Goal: Task Accomplishment & Management: Use online tool/utility

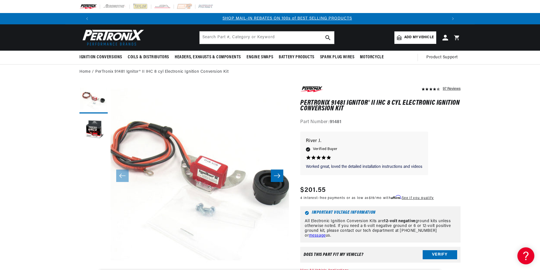
scroll to position [0, 353]
click at [276, 173] on button "Slide right" at bounding box center [277, 175] width 12 height 12
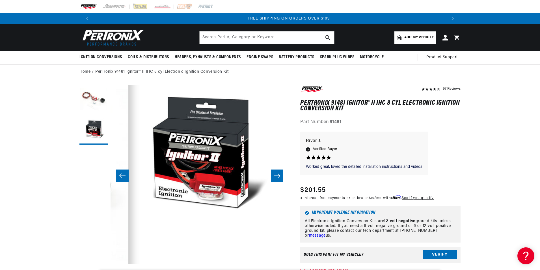
scroll to position [0, 706]
click at [276, 173] on icon "Slide right" at bounding box center [277, 176] width 7 height 6
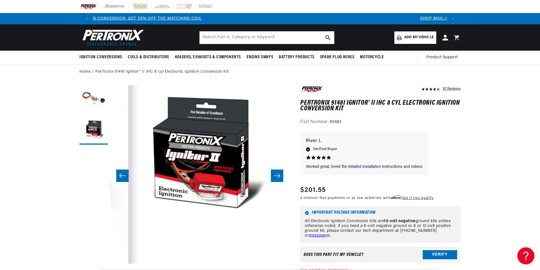
scroll to position [0, 0]
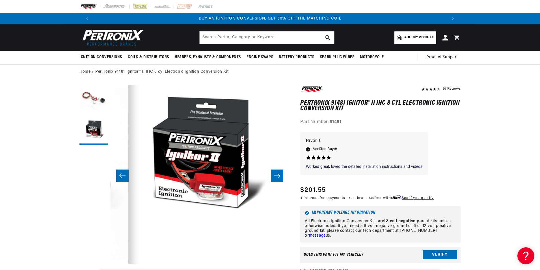
click at [276, 177] on icon "Slide right" at bounding box center [277, 176] width 7 height 6
click at [276, 178] on icon "Slide right" at bounding box center [277, 176] width 7 height 6
click at [120, 177] on icon "Slide left" at bounding box center [122, 176] width 7 height 6
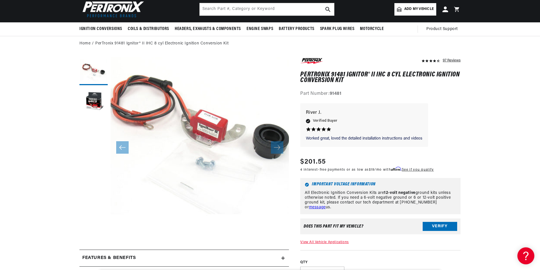
scroll to position [0, 353]
click at [430, 227] on button "Verify" at bounding box center [440, 226] width 34 height 9
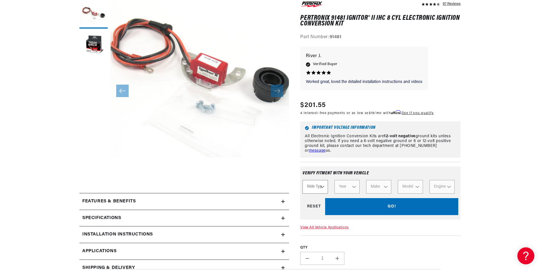
scroll to position [0, 706]
click at [323, 187] on select "Ride Type Automotive Agricultural Industrial Marine Motorcycle" at bounding box center [315, 187] width 25 height 14
select select "Automotive"
click at [303, 180] on select "Ride Type Automotive Agricultural Industrial Marine Motorcycle" at bounding box center [315, 187] width 25 height 14
select select "Automotive"
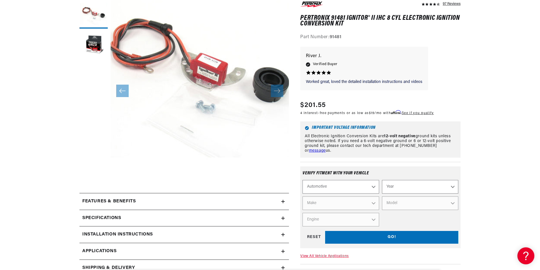
click at [421, 187] on select "Year [DATE] 2021 2020 2019 2018 2017 2016 2015 2014 2013 2012 2011 2010 2009 20…" at bounding box center [420, 187] width 76 height 14
select select "1974"
click at [382, 180] on select "Year [DATE] 2021 2020 2019 2018 2017 2016 2015 2014 2013 2012 2011 2010 2009 20…" at bounding box center [420, 187] width 76 height 14
select select "1974"
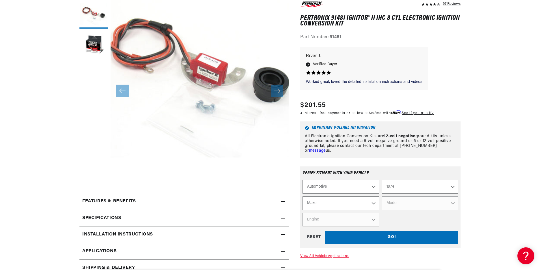
click at [356, 203] on select "Make Alfa Romeo American Motors Aston [PERSON_NAME] Audi [GEOGRAPHIC_DATA] Avan…" at bounding box center [341, 203] width 76 height 14
select select "International"
click at [303, 196] on select "Make Alfa Romeo American Motors Aston [PERSON_NAME] Audi [GEOGRAPHIC_DATA] Avan…" at bounding box center [341, 203] width 76 height 14
select select "International"
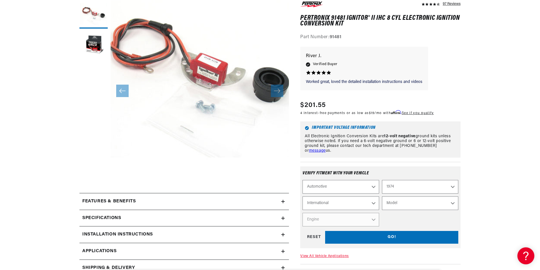
click at [407, 206] on select "Model 100 200 MHC1310 MS1210 Scout II" at bounding box center [420, 203] width 76 height 14
select select "Scout-II"
click at [382, 196] on select "Model 100 200 MHC1310 MS1210 Scout II" at bounding box center [420, 203] width 76 height 14
select select "Scout-II"
click at [362, 220] on select "Engine 3.2L 5.0L 5.7L" at bounding box center [341, 220] width 76 height 14
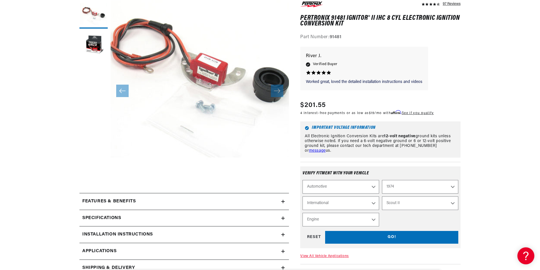
scroll to position [0, 706]
click at [303, 213] on select "Engine 3.2L 5.0L 5.7L" at bounding box center [341, 220] width 76 height 14
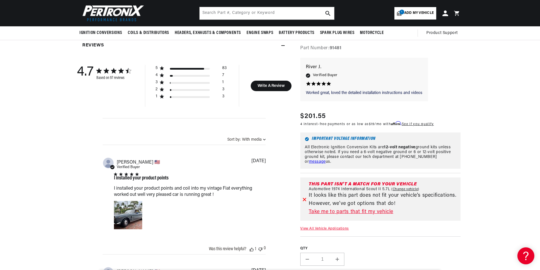
scroll to position [311, 0]
